Goal: Transaction & Acquisition: Purchase product/service

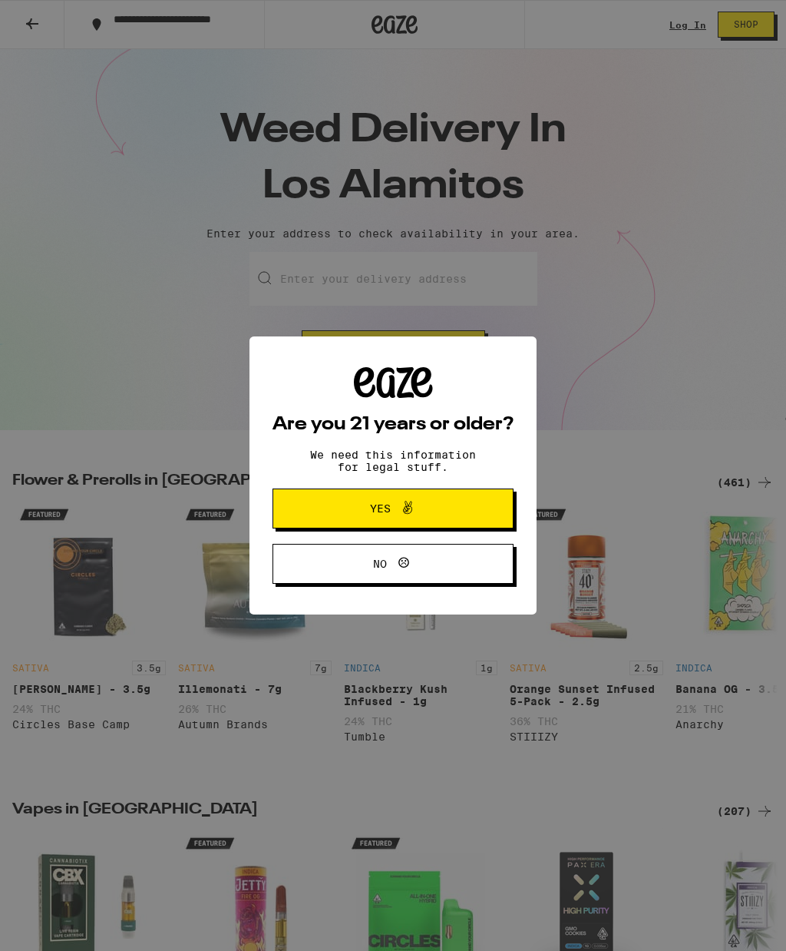
click at [420, 509] on span "Yes" at bounding box center [393, 508] width 117 height 20
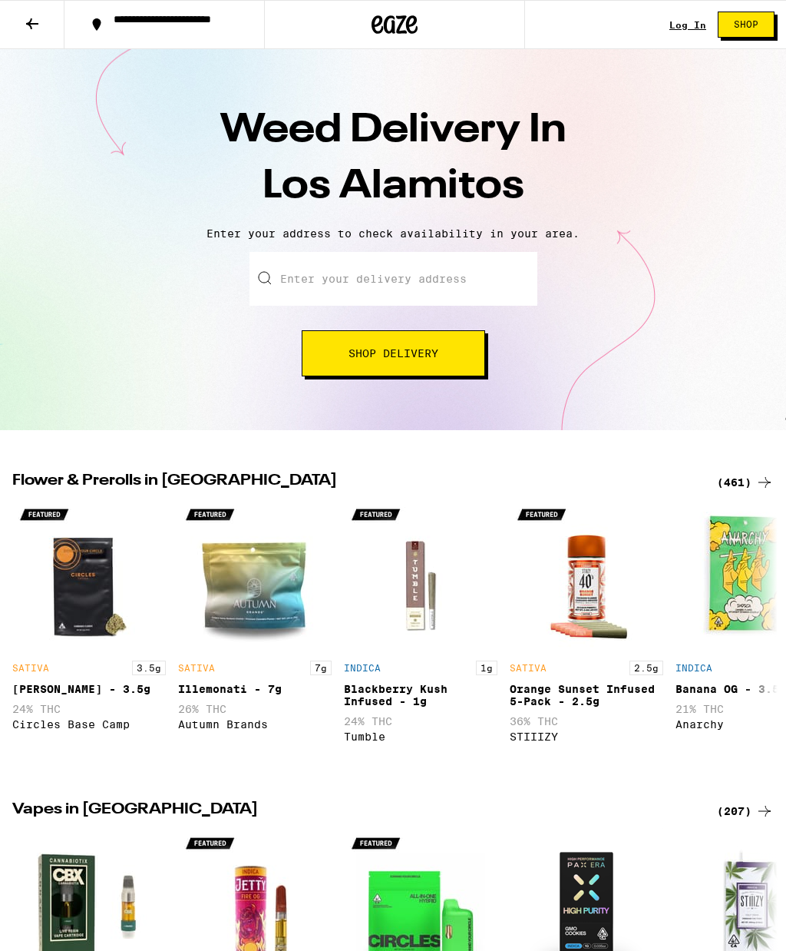
click at [181, 484] on h2 "Flower & Prerolls in [GEOGRAPHIC_DATA]" at bounding box center [355, 482] width 687 height 18
click at [760, 481] on icon at bounding box center [765, 482] width 18 height 18
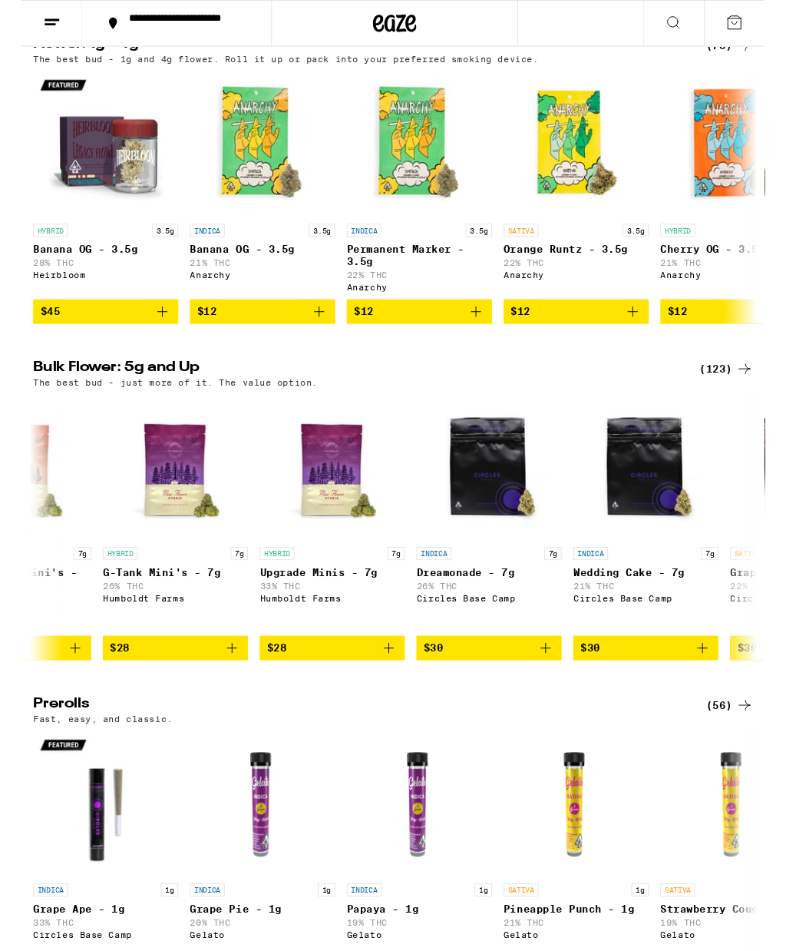
scroll to position [0, 599]
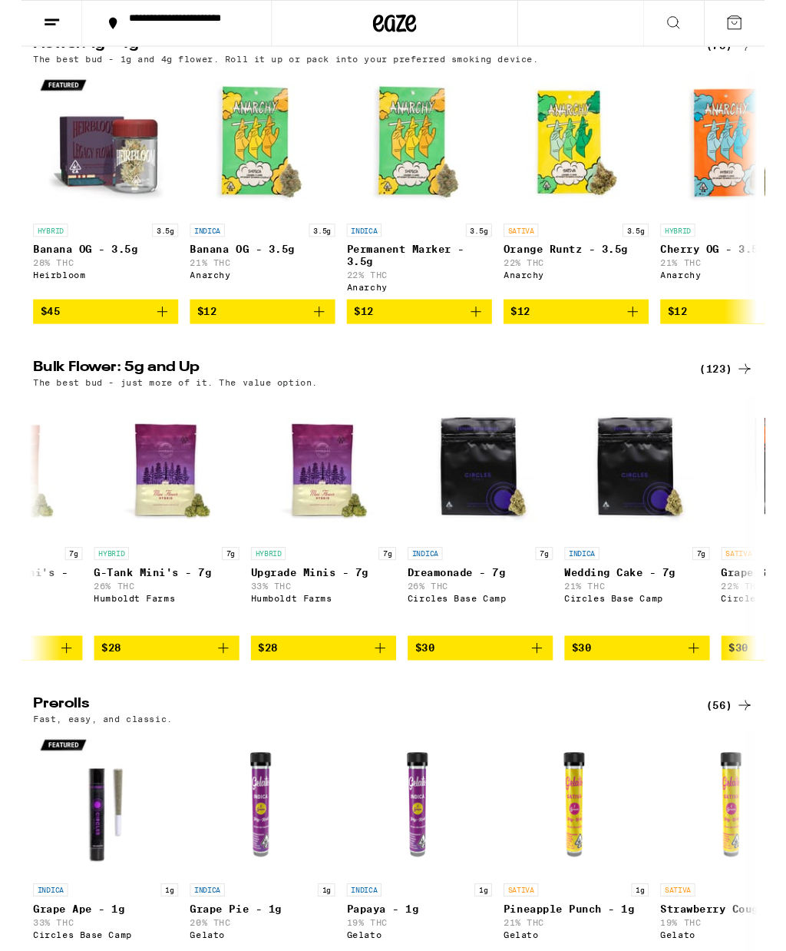
click at [747, 399] on div "(123)" at bounding box center [745, 390] width 57 height 18
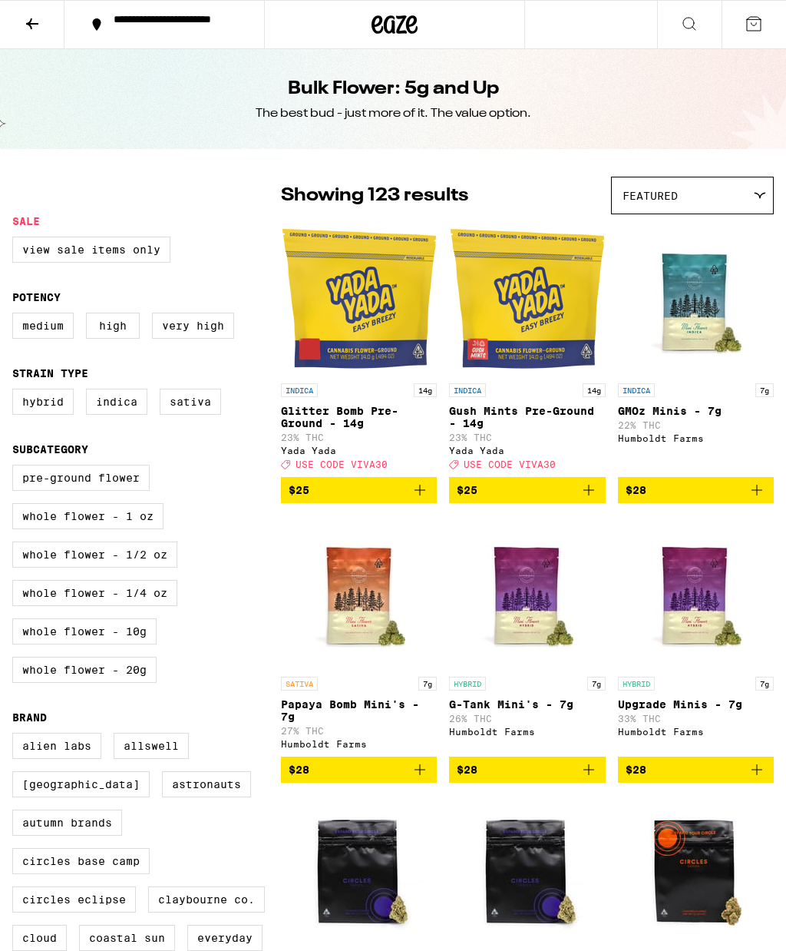
click at [765, 194] on icon at bounding box center [760, 195] width 11 height 5
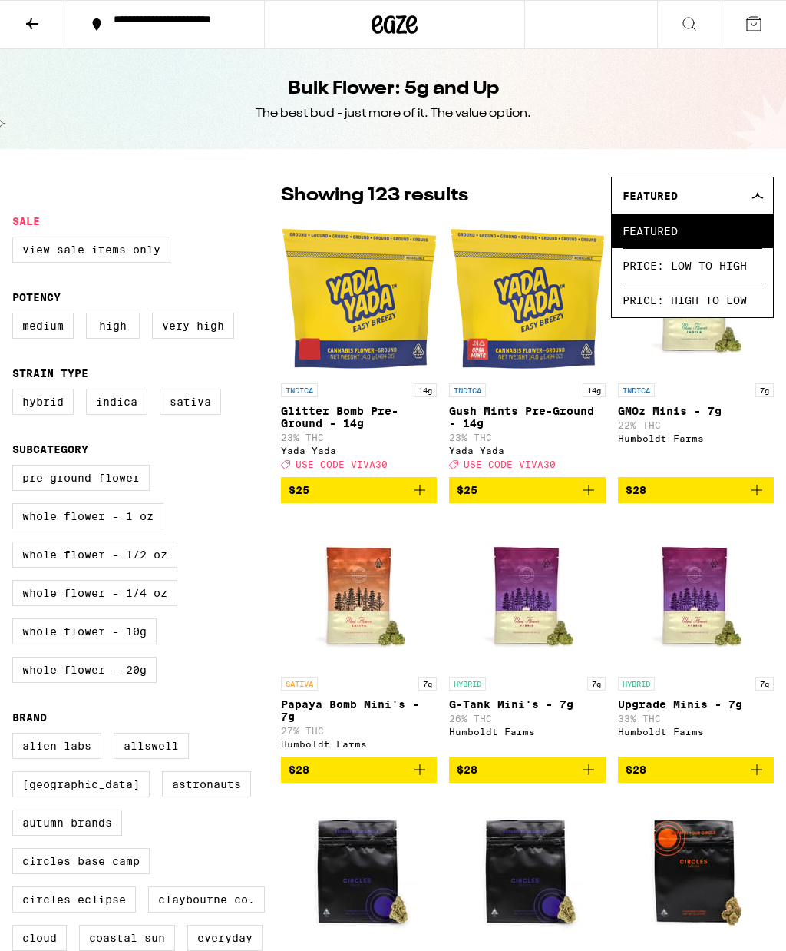
click at [740, 307] on span "Price: High to Low" at bounding box center [693, 300] width 140 height 35
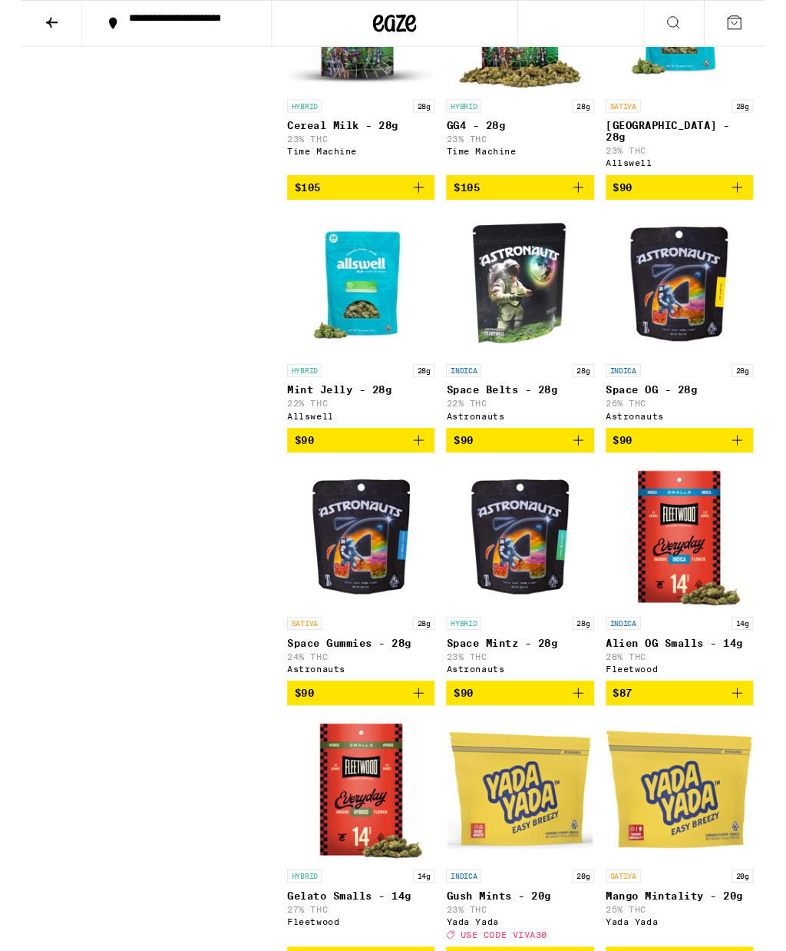
scroll to position [3628, 0]
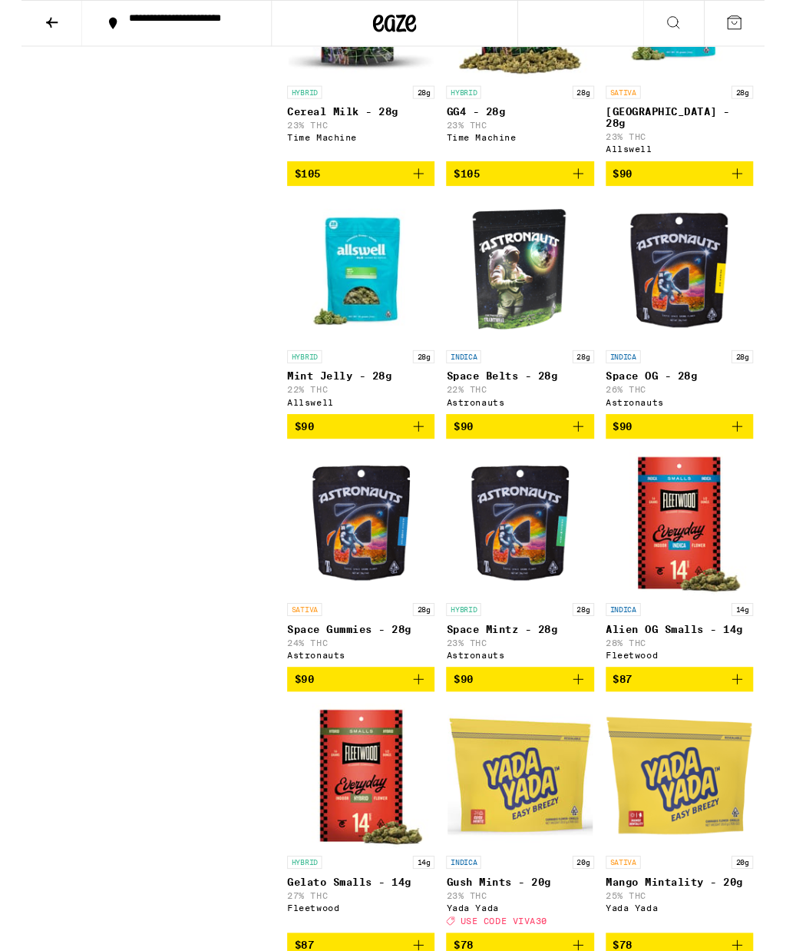
click at [711, 630] on img "Open page for Alien OG Smalls - 14g from Fleetwood" at bounding box center [696, 553] width 154 height 154
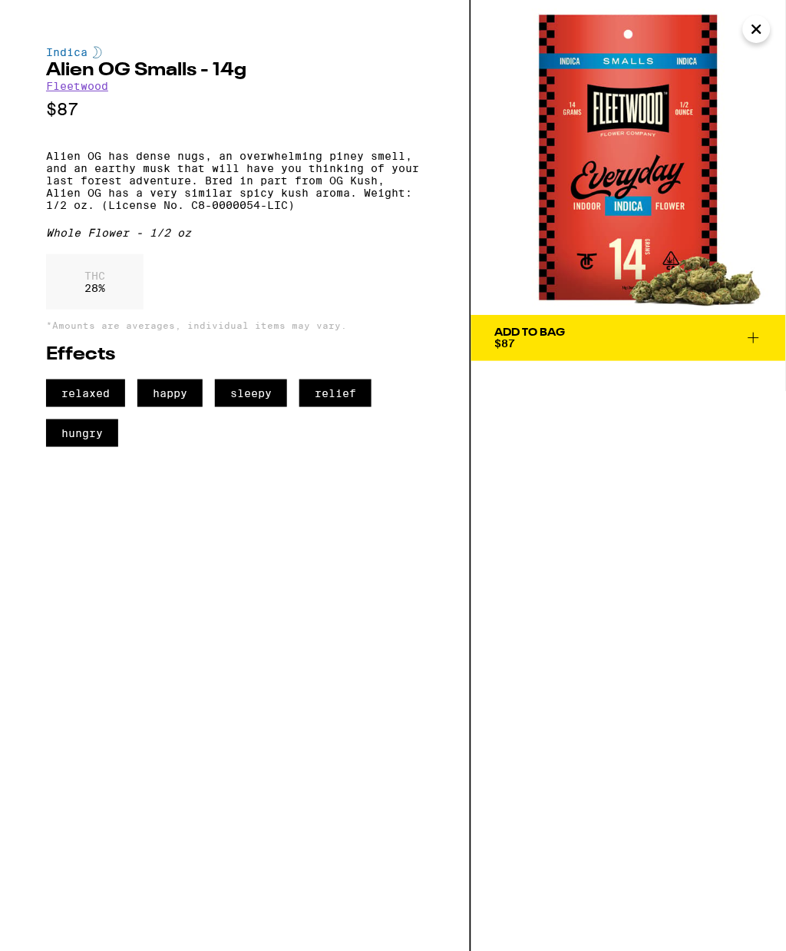
scroll to position [3683, 0]
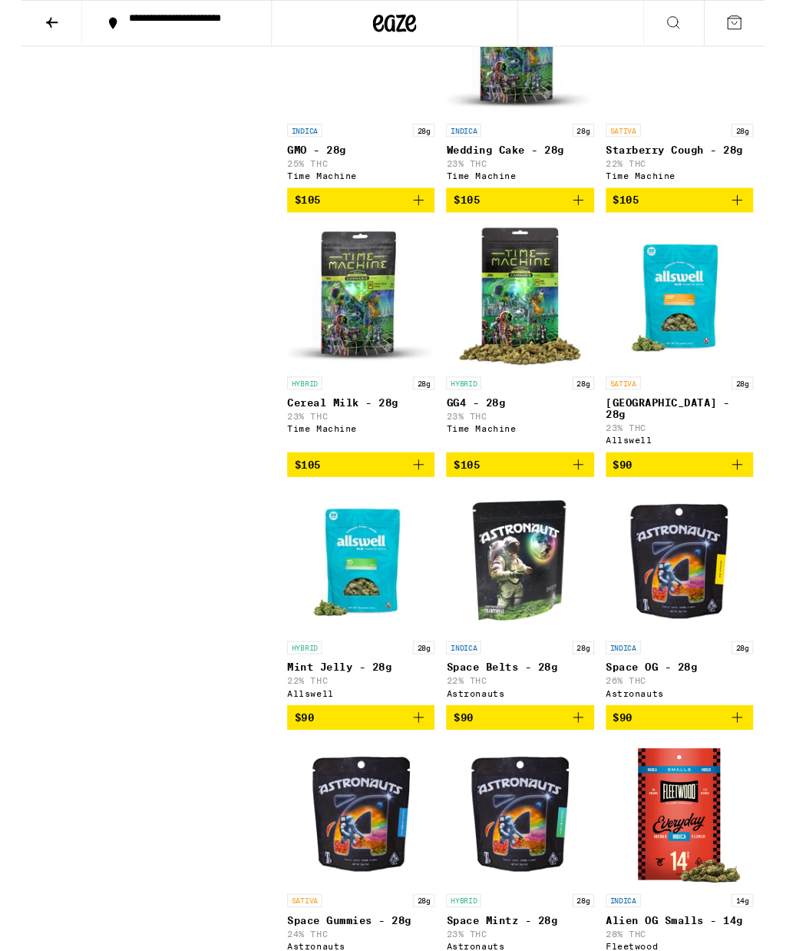
scroll to position [3359, 0]
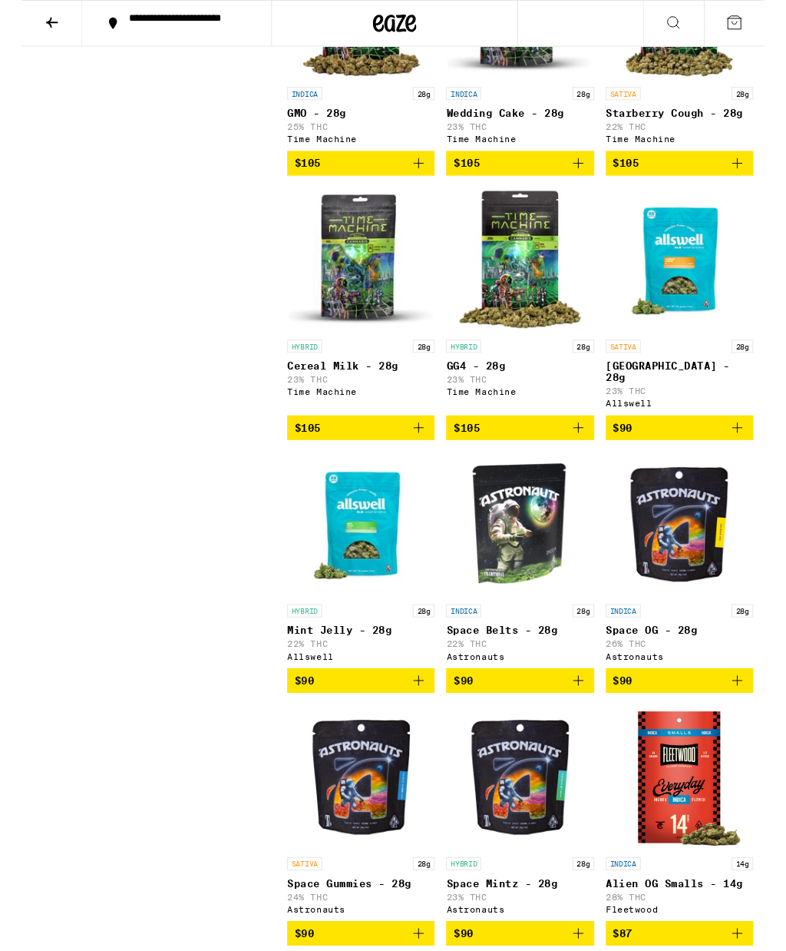
click at [701, 631] on img "Open page for Space OG - 28g from Astronauts" at bounding box center [696, 555] width 154 height 154
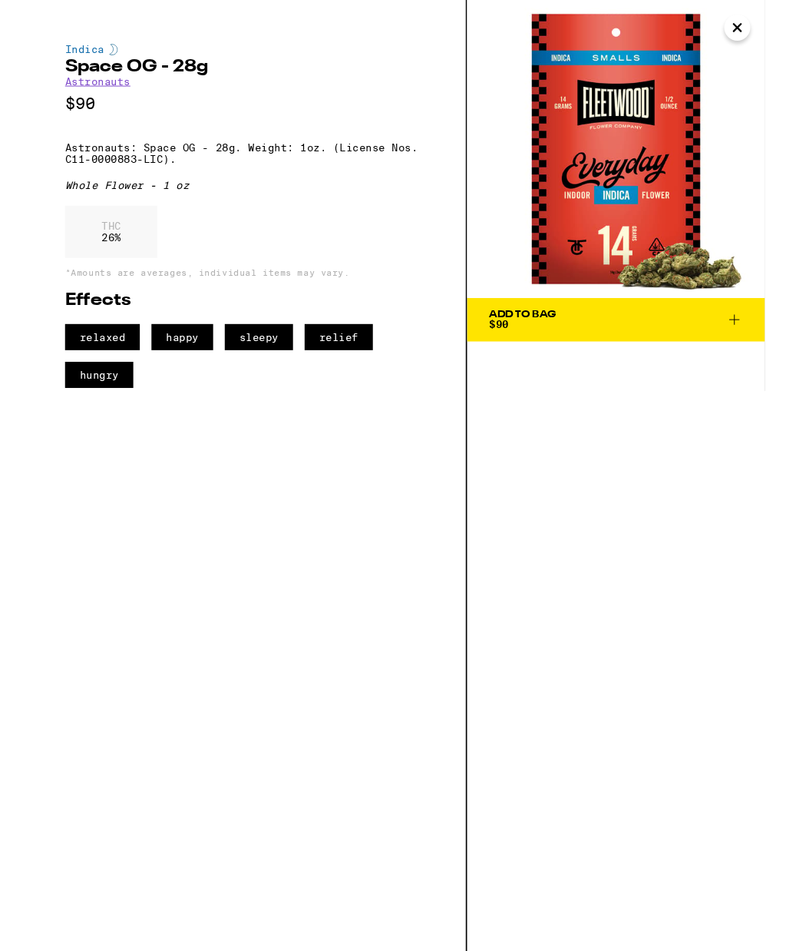
click at [755, 338] on icon at bounding box center [754, 338] width 11 height 11
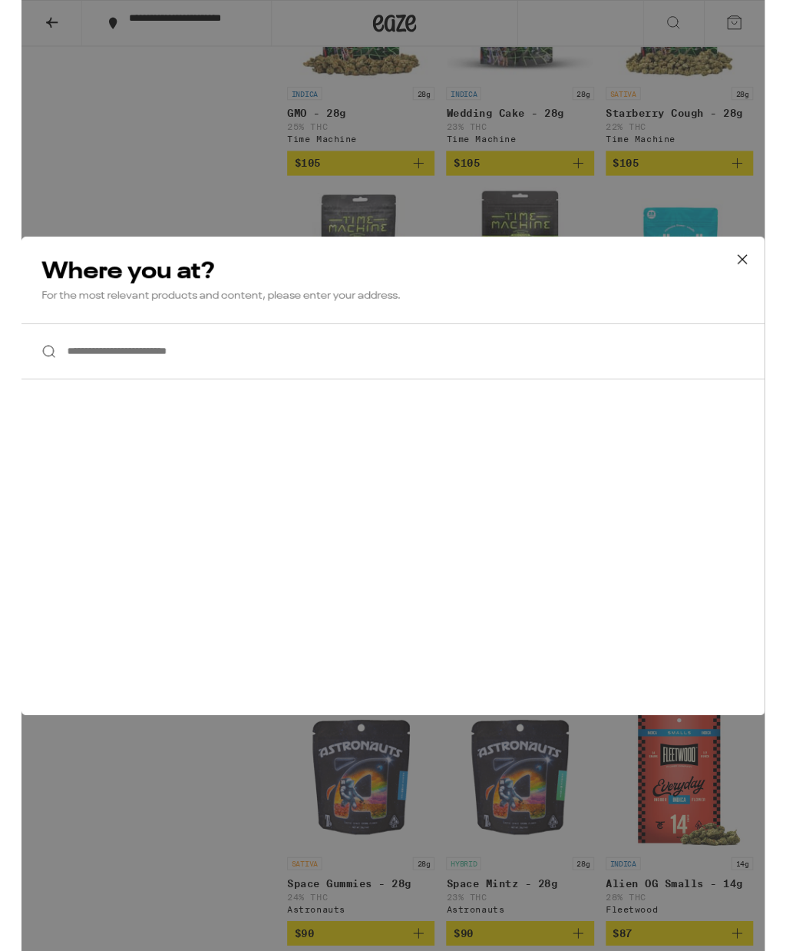
click at [759, 277] on icon at bounding box center [762, 273] width 9 height 9
